Goal: Navigation & Orientation: Find specific page/section

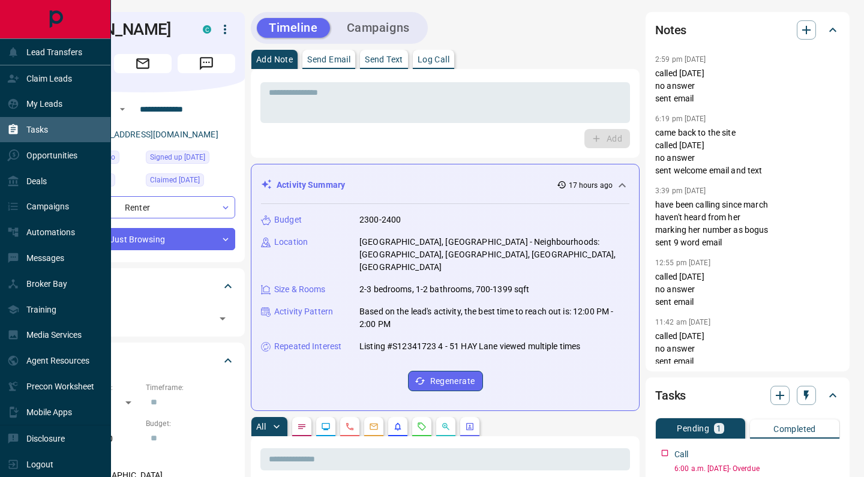
click at [34, 131] on p "Tasks" at bounding box center [37, 130] width 22 height 10
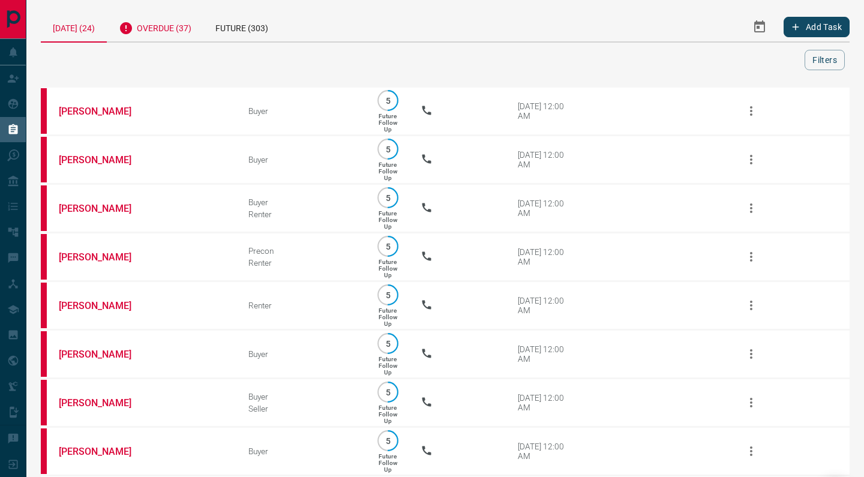
click at [173, 34] on div "Overdue (37)" at bounding box center [155, 26] width 97 height 29
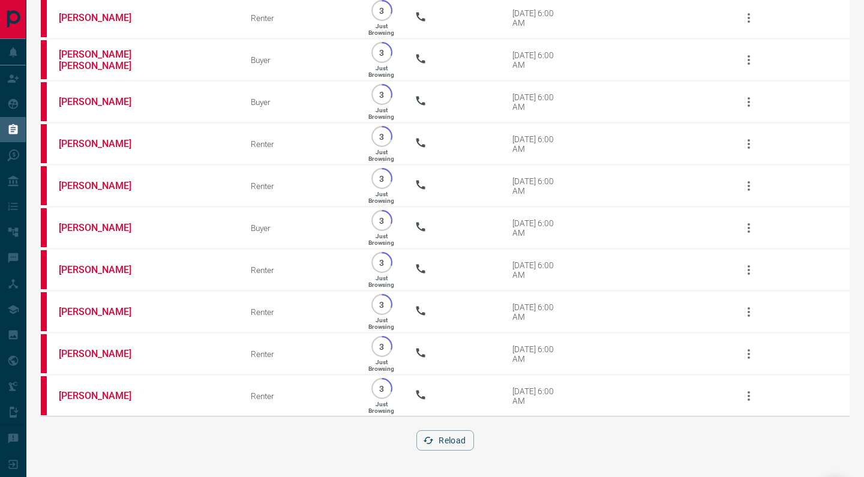
scroll to position [1326, 0]
click at [459, 442] on button "Reload" at bounding box center [444, 440] width 57 height 20
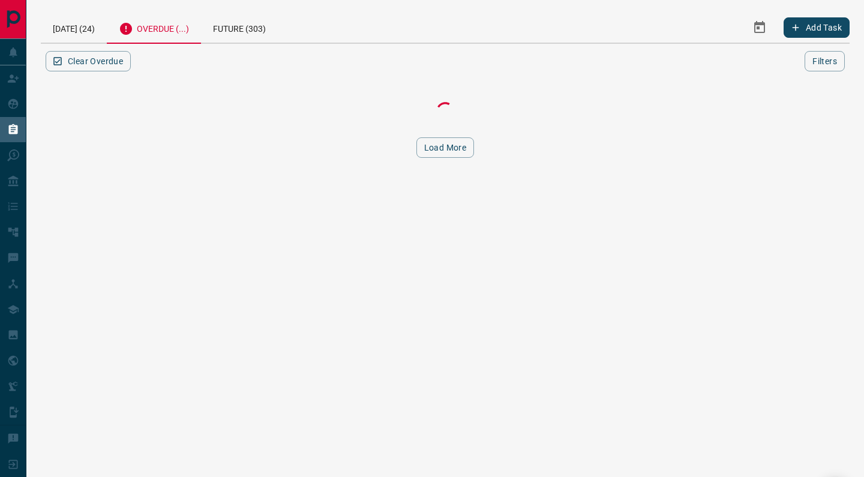
scroll to position [0, 0]
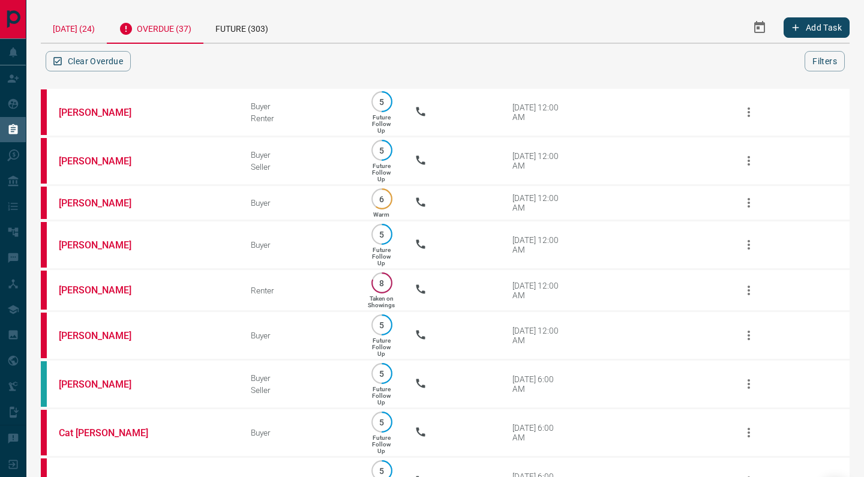
click at [83, 31] on div "[DATE] (24)" at bounding box center [74, 27] width 66 height 31
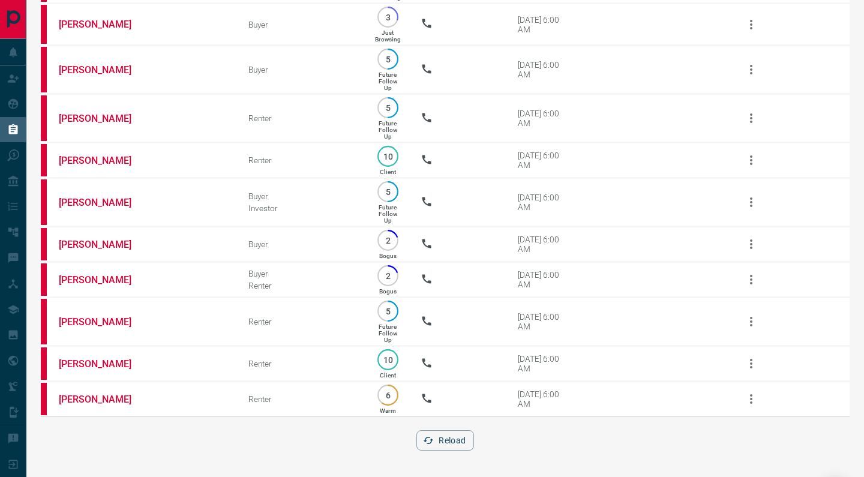
scroll to position [778, 0]
click at [446, 434] on button "Reload" at bounding box center [444, 440] width 57 height 20
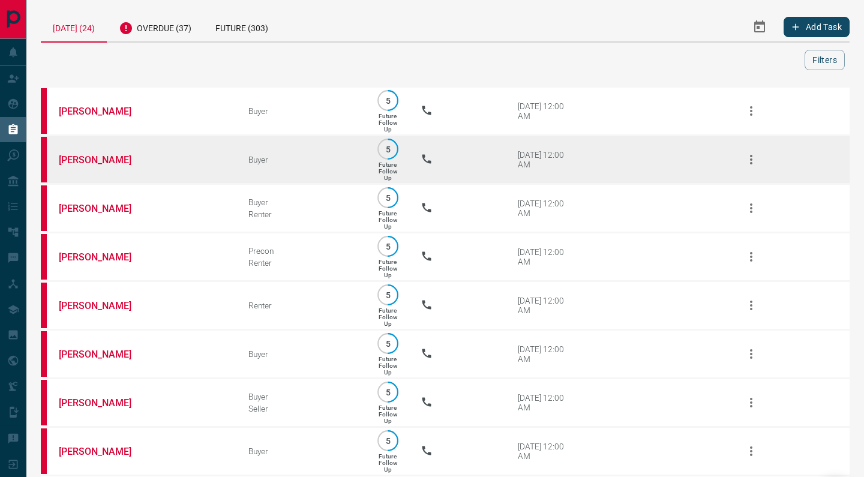
scroll to position [0, 0]
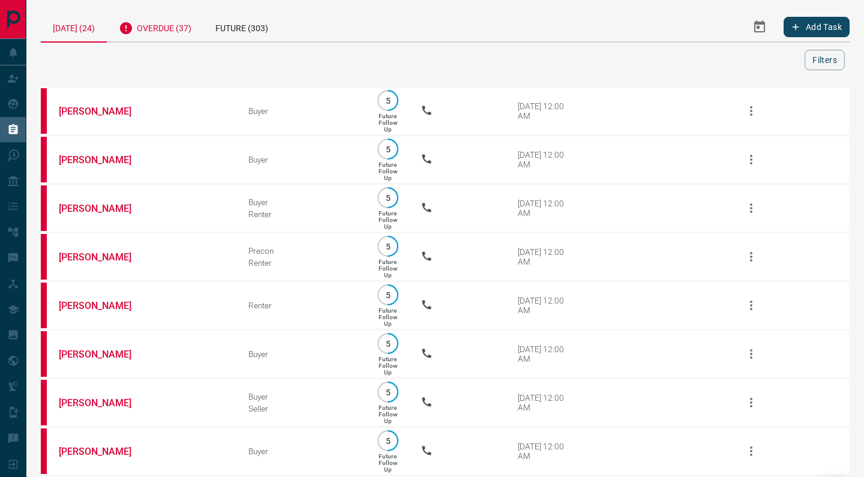
click at [166, 22] on div "Overdue (37)" at bounding box center [155, 26] width 97 height 29
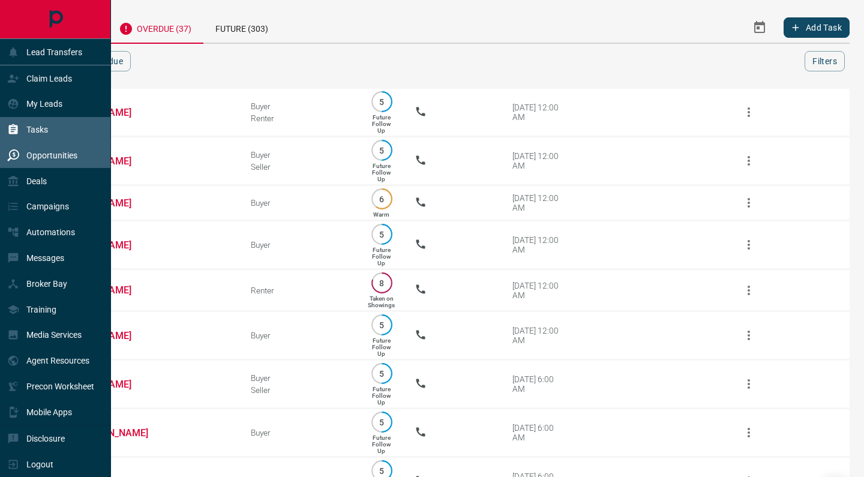
click at [14, 148] on div "Opportunities" at bounding box center [42, 155] width 70 height 20
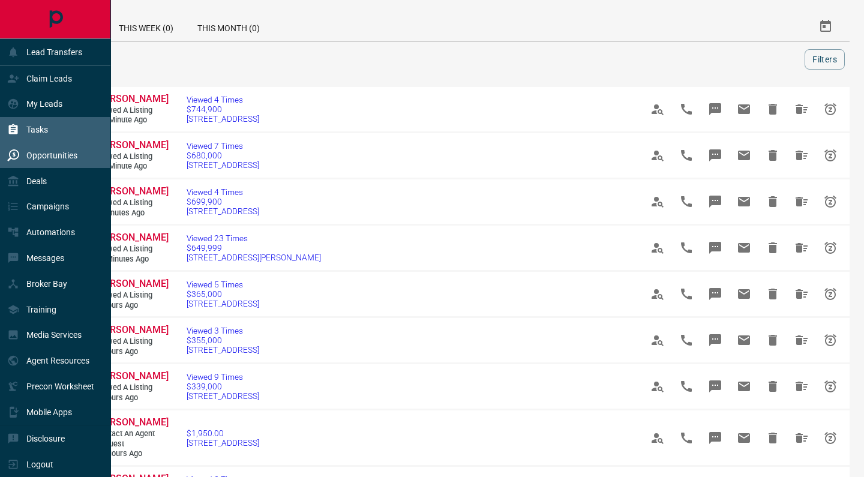
click at [16, 130] on icon at bounding box center [13, 129] width 9 height 10
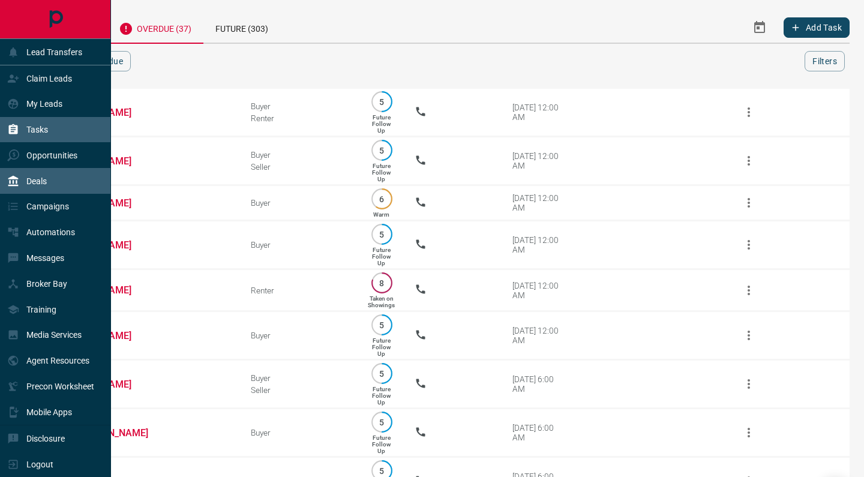
click at [20, 178] on div "Deals" at bounding box center [27, 181] width 40 height 20
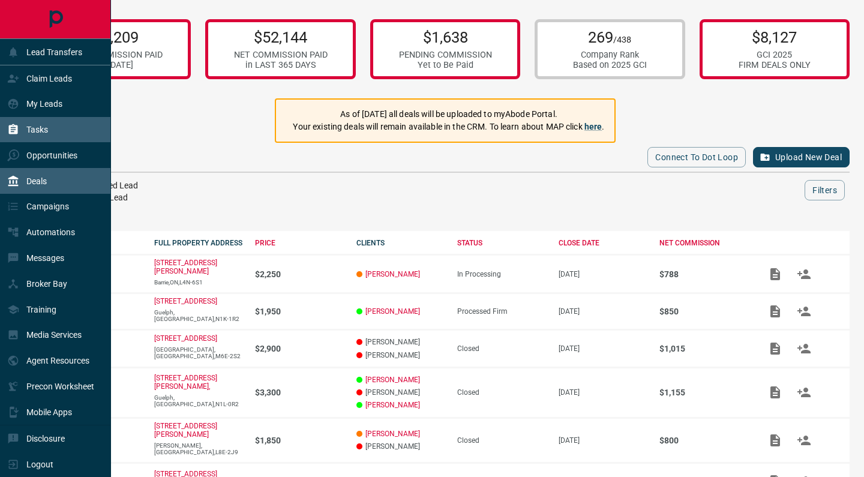
click at [40, 127] on p "Tasks" at bounding box center [37, 130] width 22 height 10
